Goal: Task Accomplishment & Management: Manage account settings

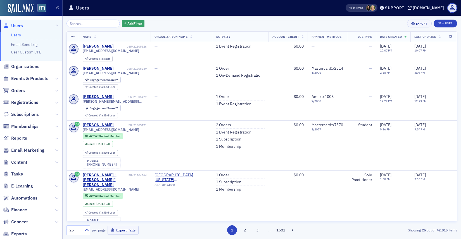
click at [84, 23] on input "search" at bounding box center [92, 24] width 53 height 8
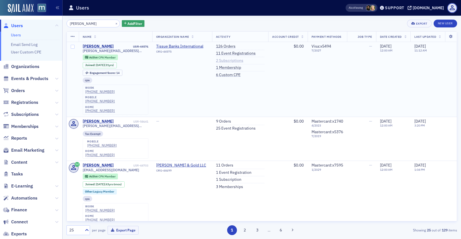
type input "[PERSON_NAME]"
click at [235, 60] on link "2 Subscriptions" at bounding box center [229, 60] width 27 height 5
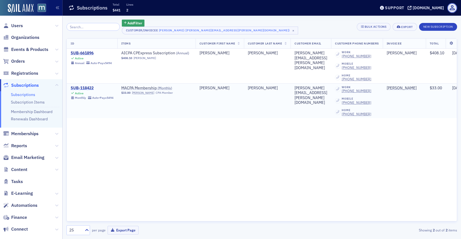
click at [85, 86] on div "SUB-118422" at bounding box center [92, 87] width 43 height 5
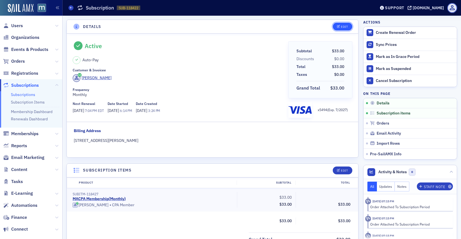
click at [341, 24] on button "Edit" at bounding box center [342, 27] width 19 height 8
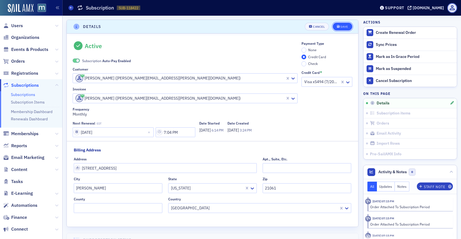
click at [339, 28] on button "Save" at bounding box center [342, 27] width 19 height 8
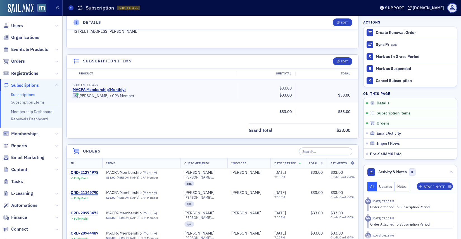
scroll to position [73, 0]
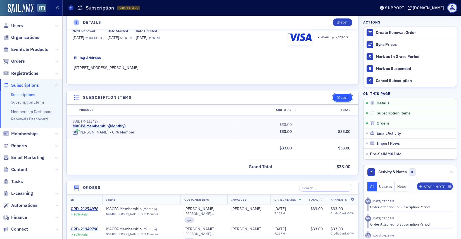
click at [345, 94] on div "Edit" at bounding box center [340, 98] width 23 height 8
click at [338, 96] on icon "button" at bounding box center [338, 97] width 3 height 3
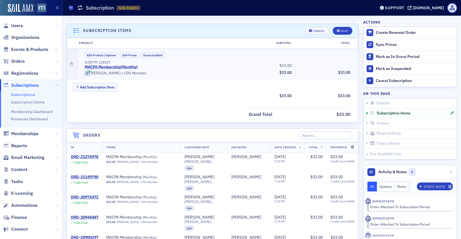
scroll to position [144, 0]
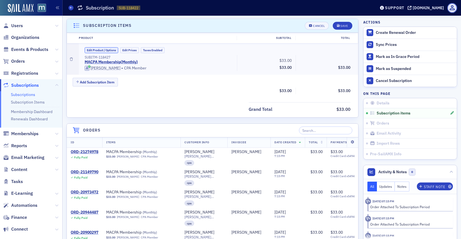
click at [112, 48] on button "Edit Product / Options" at bounding box center [102, 50] width 34 height 6
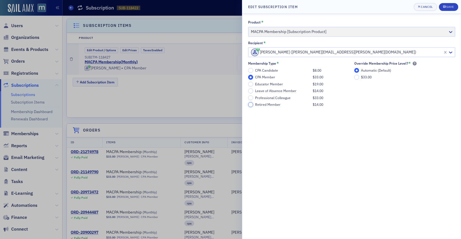
click at [250, 104] on input "Retired Member $14.00" at bounding box center [250, 104] width 5 height 5
click at [447, 6] on div "Save" at bounding box center [450, 6] width 8 height 3
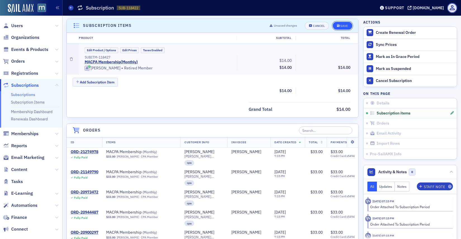
click at [339, 24] on icon "submit" at bounding box center [338, 25] width 3 height 3
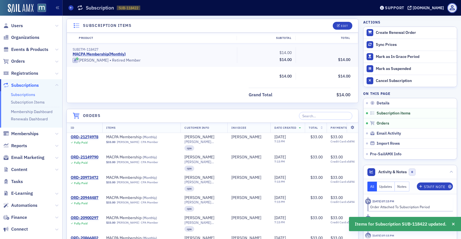
scroll to position [0, 0]
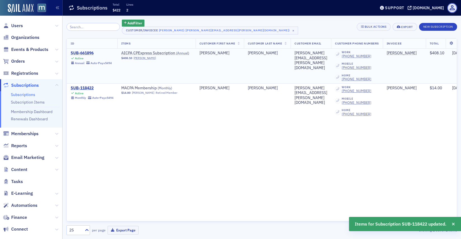
click at [88, 52] on div "SUB-661896" at bounding box center [91, 53] width 41 height 5
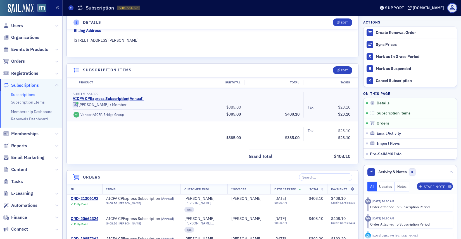
scroll to position [124, 0]
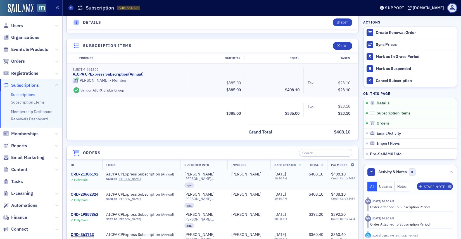
click at [93, 173] on div "ORD-21306192" at bounding box center [85, 174] width 28 height 5
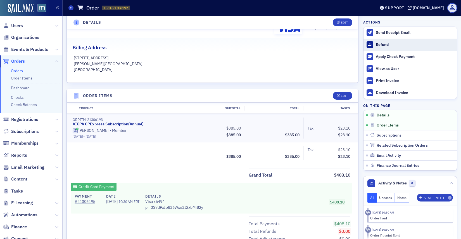
click at [372, 41] on button "Refund" at bounding box center [409, 45] width 93 height 12
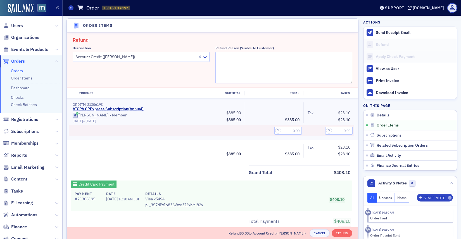
scroll to position [194, 0]
click at [180, 61] on div "Account Credit (Gary Piaskowski)" at bounding box center [141, 57] width 137 height 10
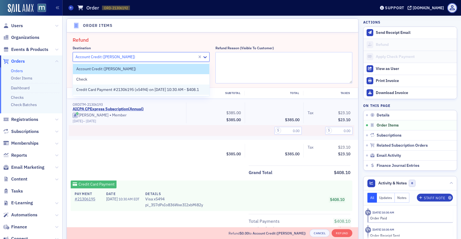
click at [135, 94] on div "Credit Card Payment #21306195 (x5494) on 9/15/2025 10:30 AM - $408.1" at bounding box center [141, 89] width 136 height 10
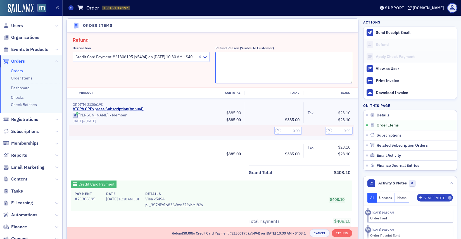
click at [244, 59] on textarea "Refund Reason (Visible to Customer)" at bounding box center [283, 67] width 137 height 31
paste textarea "I was charged for AICPA cpe. I rarely used the service for CPE because I am ret…"
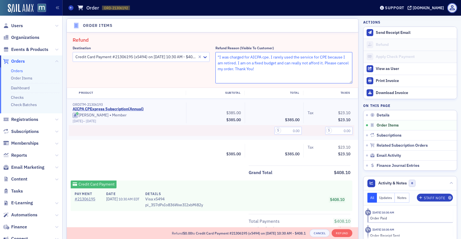
scroll to position [0, 0]
type textarea ""I was charged for AICPA cpe. I rarely used the service for CPE because I am re…"
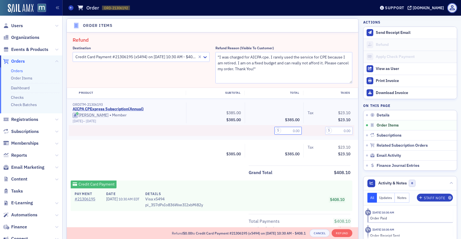
click at [291, 129] on input "text" at bounding box center [287, 131] width 27 height 8
type input "385.00"
type input "23.10"
click at [295, 144] on div "Total $385.00" at bounding box center [274, 151] width 59 height 14
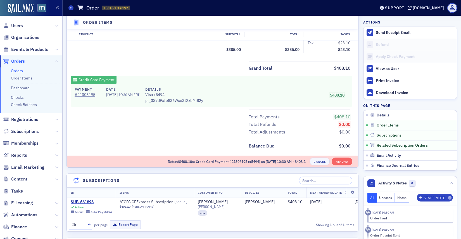
scroll to position [308, 0]
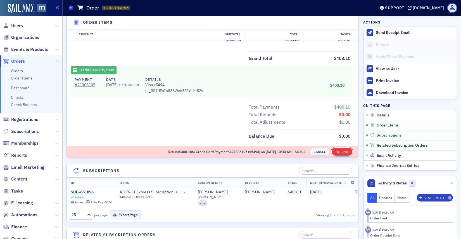
click at [336, 150] on button "Refund" at bounding box center [342, 151] width 20 height 8
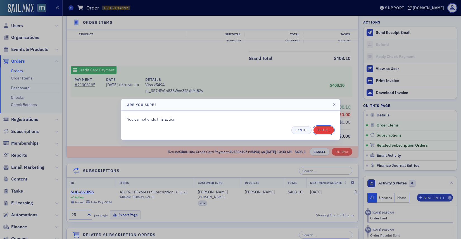
click at [322, 130] on button "Refund" at bounding box center [323, 130] width 20 height 8
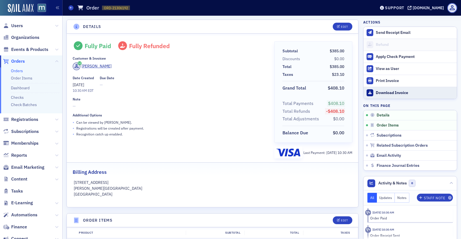
click at [382, 92] on div "Download Invoice" at bounding box center [415, 92] width 78 height 5
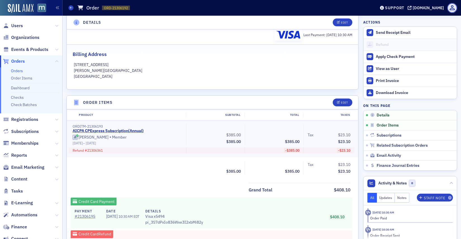
scroll to position [138, 0]
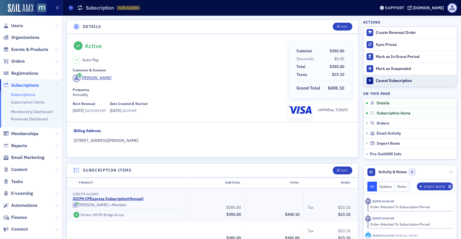
click at [368, 77] on div at bounding box center [370, 80] width 7 height 7
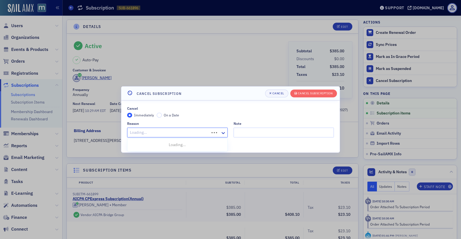
click at [201, 137] on div "Loading..." at bounding box center [177, 132] width 101 height 10
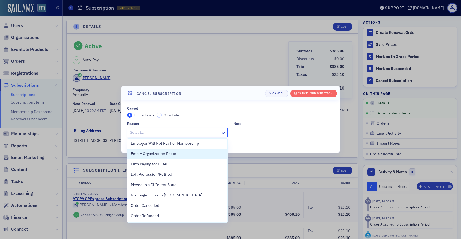
scroll to position [65, 0]
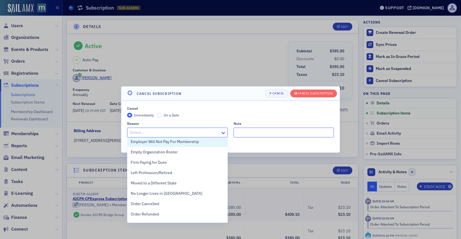
click at [241, 131] on input "Note" at bounding box center [284, 132] width 101 height 10
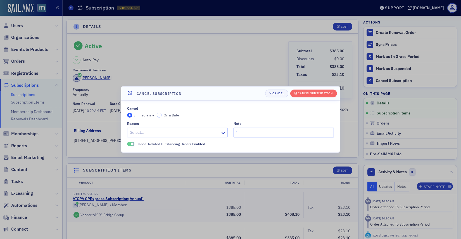
paste input "I was charged for AICPA cpe. I rarely used the service for CPE because I am ret…"
type input ""I was charged for AICPA cpe. I rarely used the service for CPE because I am re…"
click at [215, 128] on div "Select…" at bounding box center [173, 132] width 93 height 8
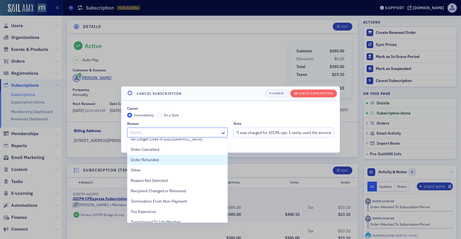
scroll to position [125, 0]
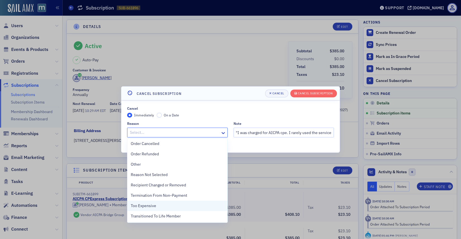
click at [142, 205] on span "Too Expensive" at bounding box center [143, 206] width 25 height 6
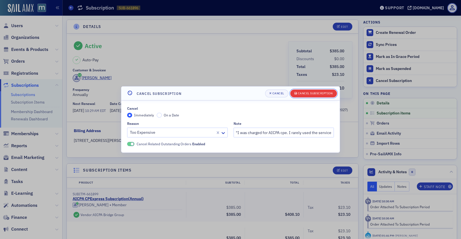
click at [312, 92] on div "Cancel Subscription" at bounding box center [315, 93] width 35 height 3
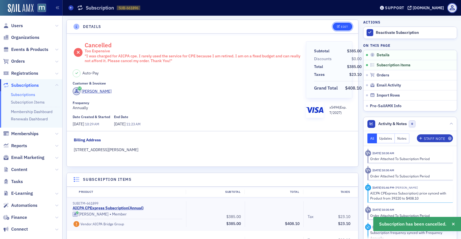
click at [338, 30] on button "Edit" at bounding box center [342, 27] width 19 height 8
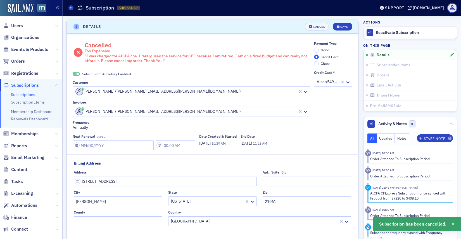
scroll to position [1, 0]
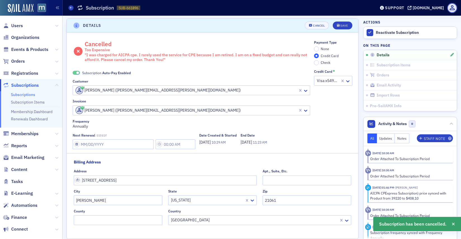
click at [77, 71] on span at bounding box center [76, 73] width 7 height 4
click at [316, 47] on input "None" at bounding box center [316, 48] width 5 height 5
click at [338, 29] on button "Save" at bounding box center [342, 26] width 19 height 8
